Goal: Check status

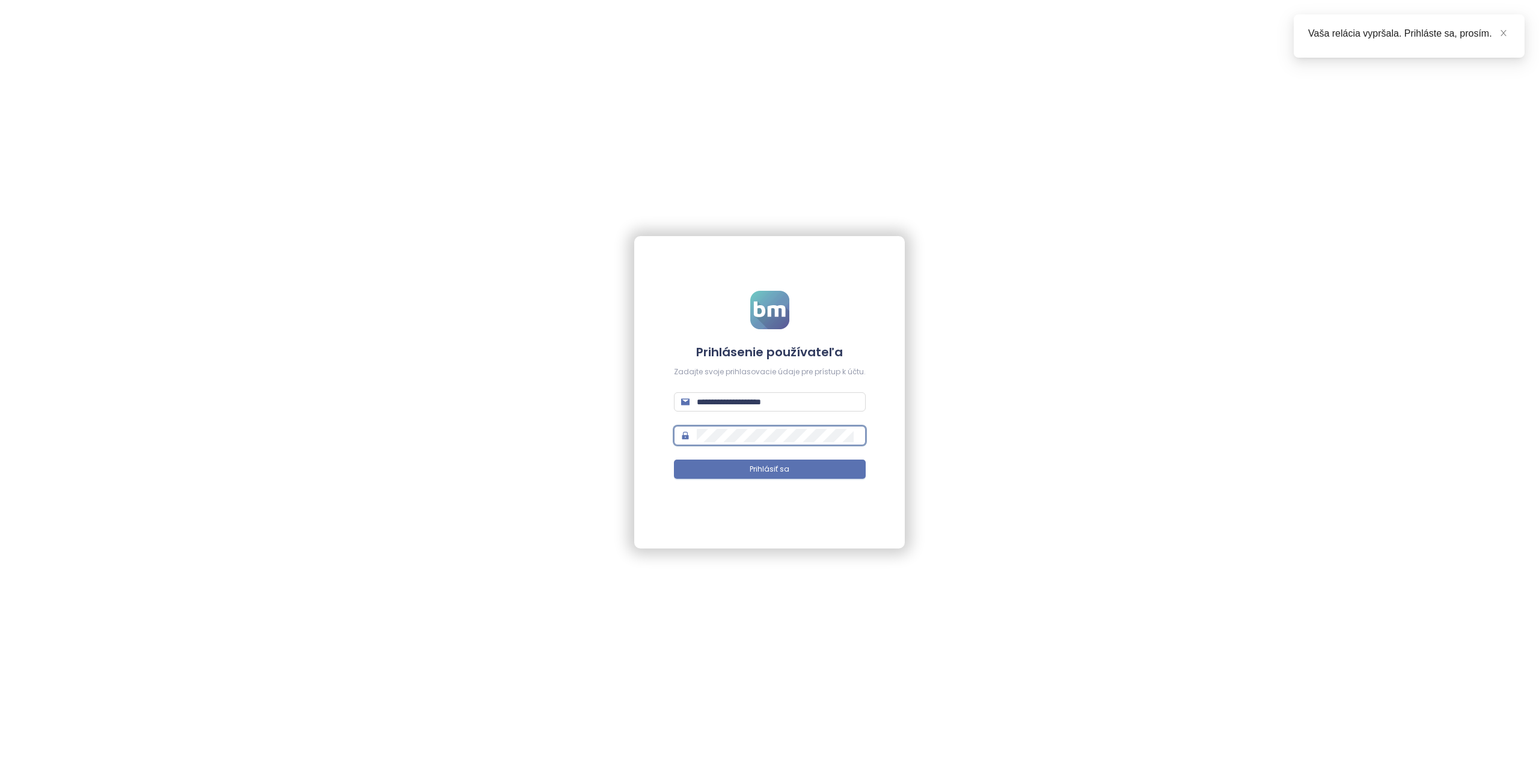
type input "**********"
click at [799, 476] on button "Prihlásiť sa" at bounding box center [769, 469] width 192 height 20
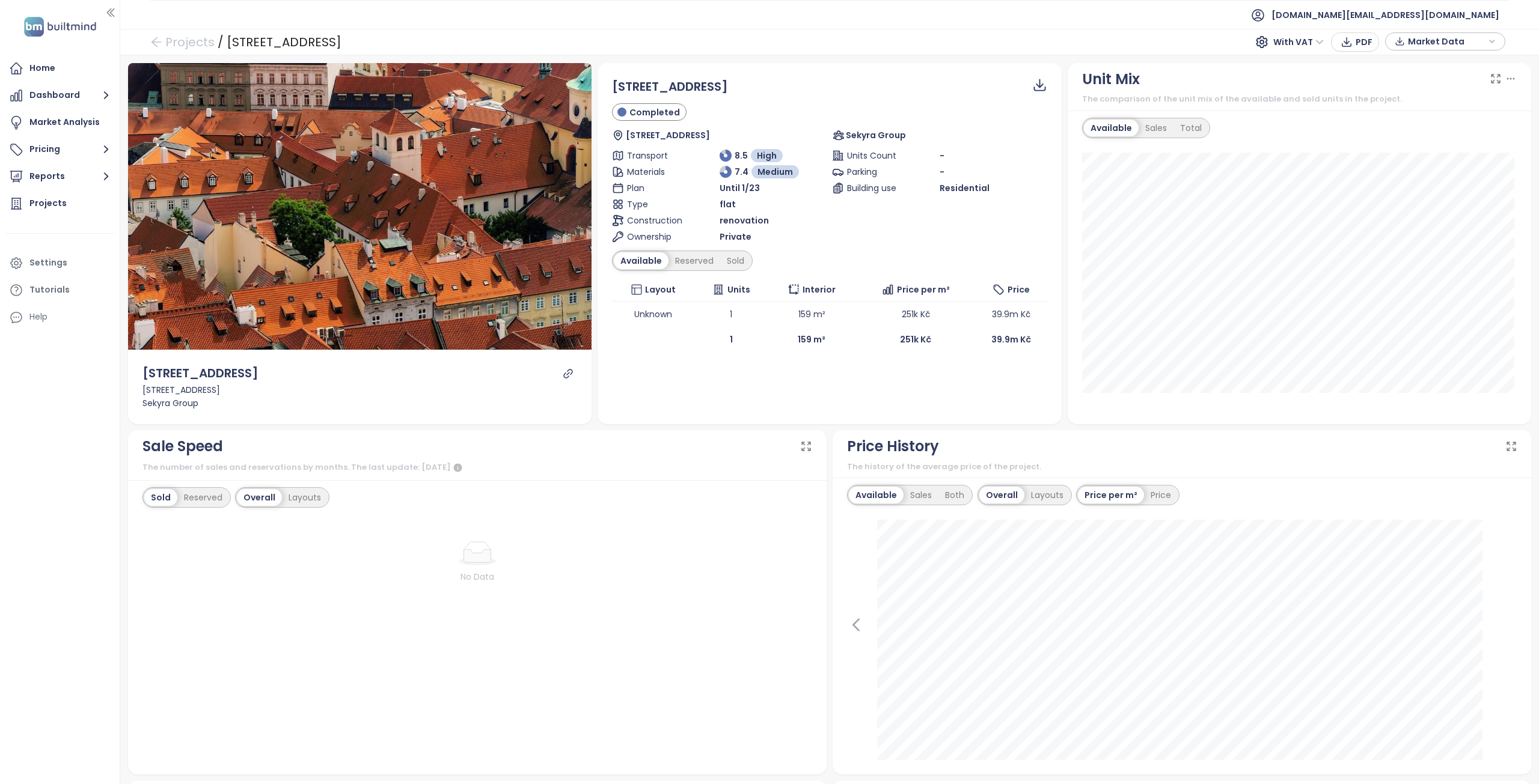
click at [761, 25] on ul "[DOMAIN_NAME][EMAIL_ADDRESS][DOMAIN_NAME]" at bounding box center [829, 15] width 1358 height 30
click at [563, 371] on icon "link" at bounding box center [568, 374] width 11 height 11
click at [677, 263] on div "Reserved" at bounding box center [694, 261] width 52 height 17
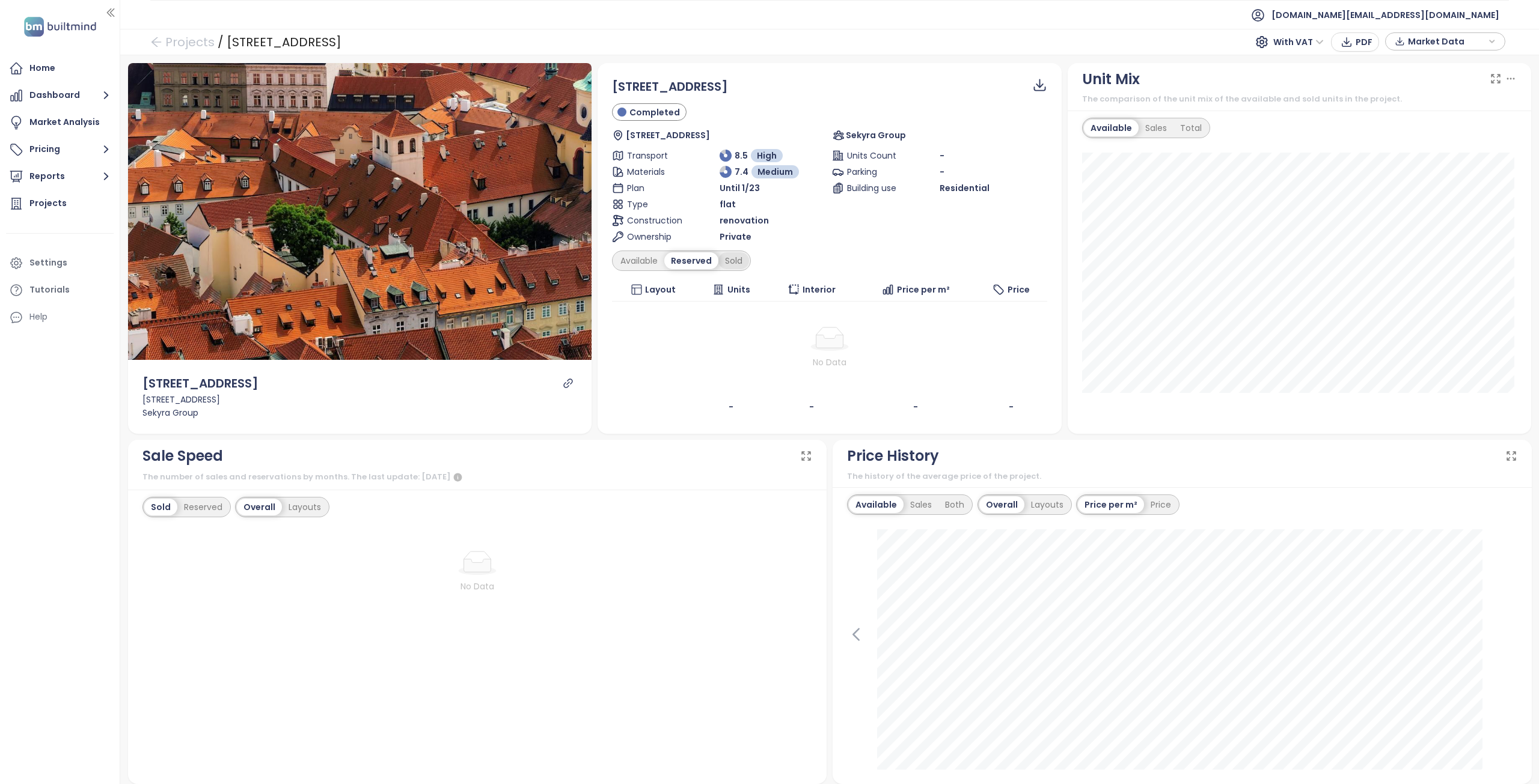
click at [718, 262] on div "Sold" at bounding box center [733, 261] width 31 height 17
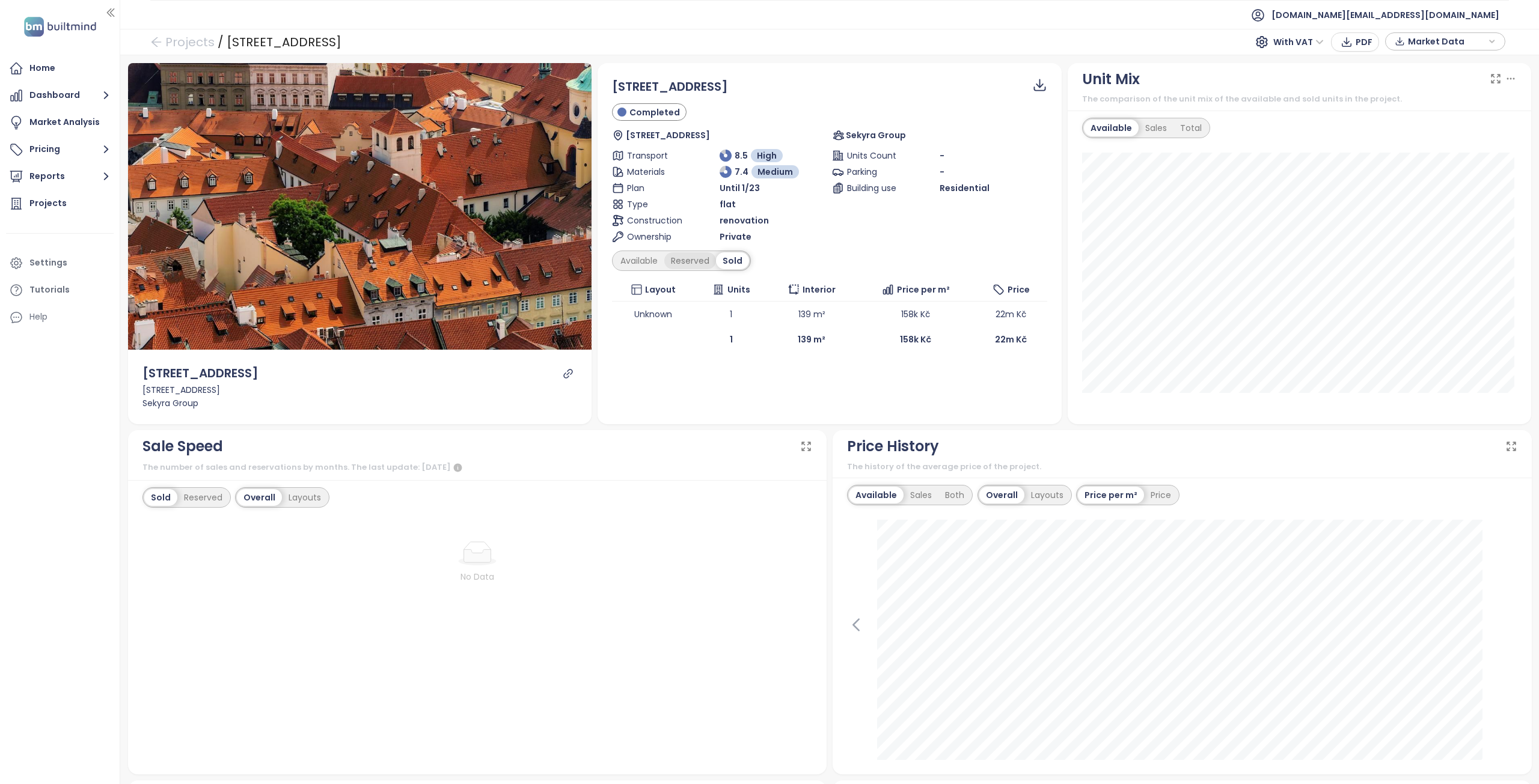
click at [683, 259] on div "Reserved" at bounding box center [690, 261] width 52 height 17
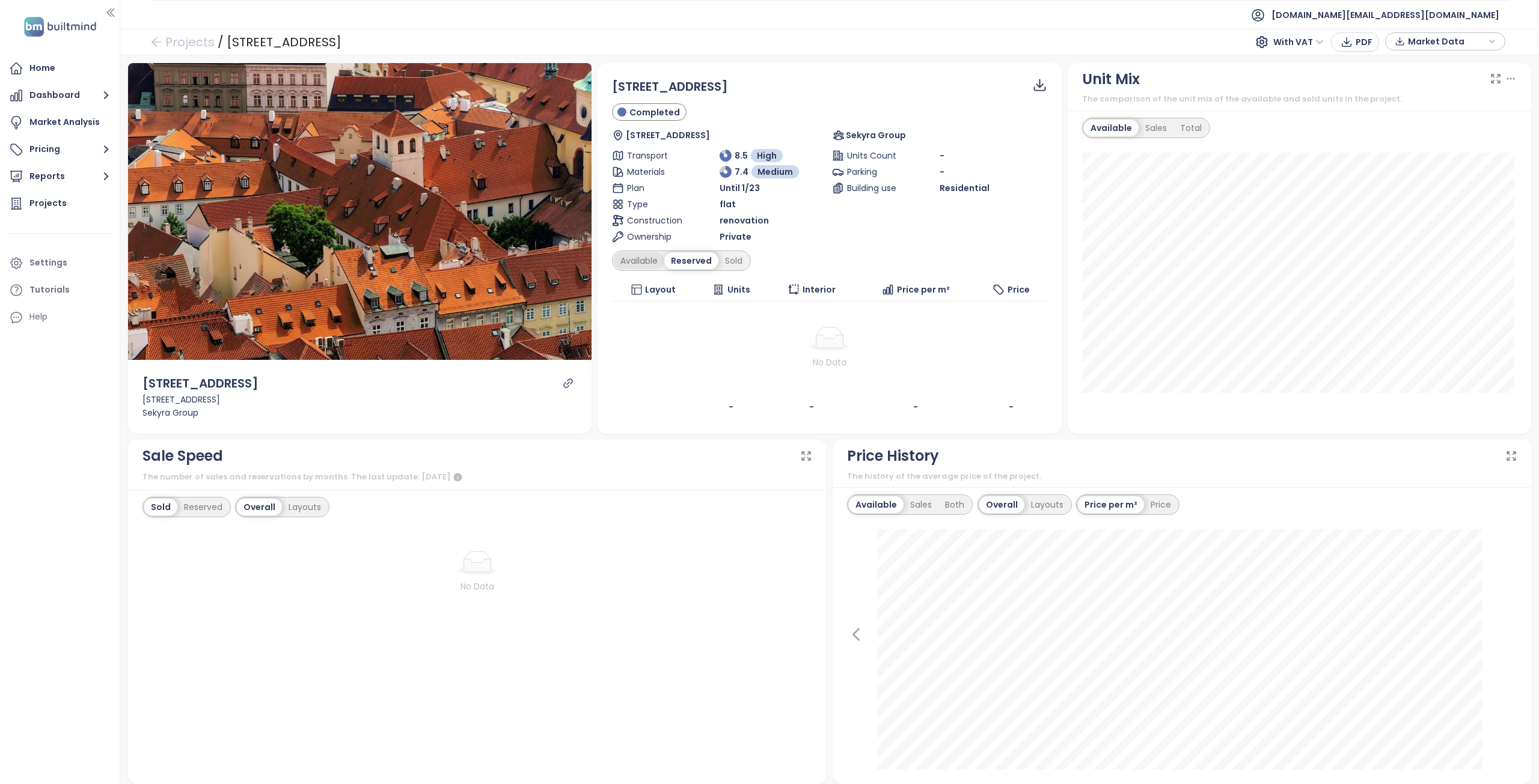
click at [644, 258] on div "Available" at bounding box center [638, 261] width 50 height 17
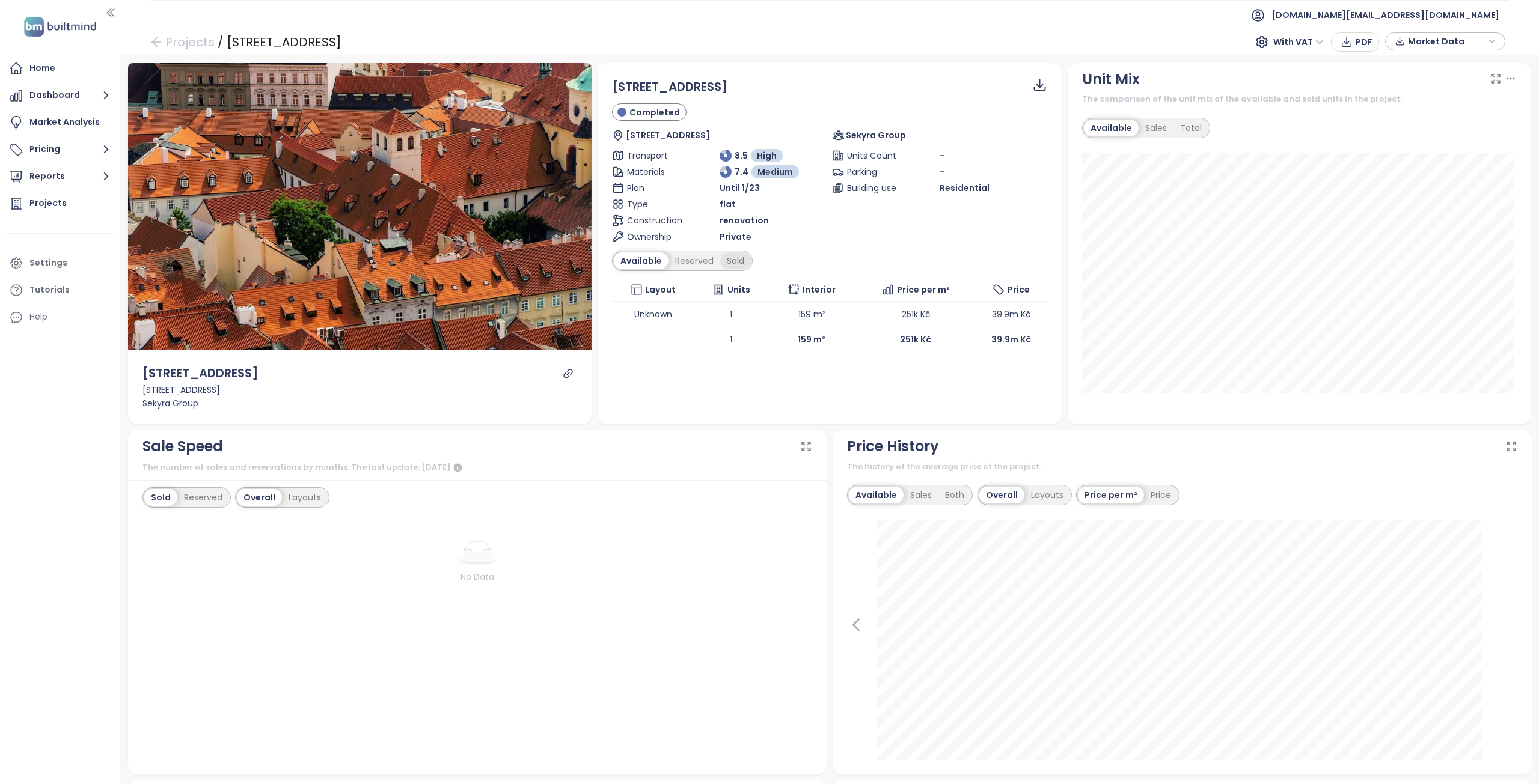
click at [734, 262] on div "Sold" at bounding box center [736, 261] width 31 height 17
